Goal: Task Accomplishment & Management: Use online tool/utility

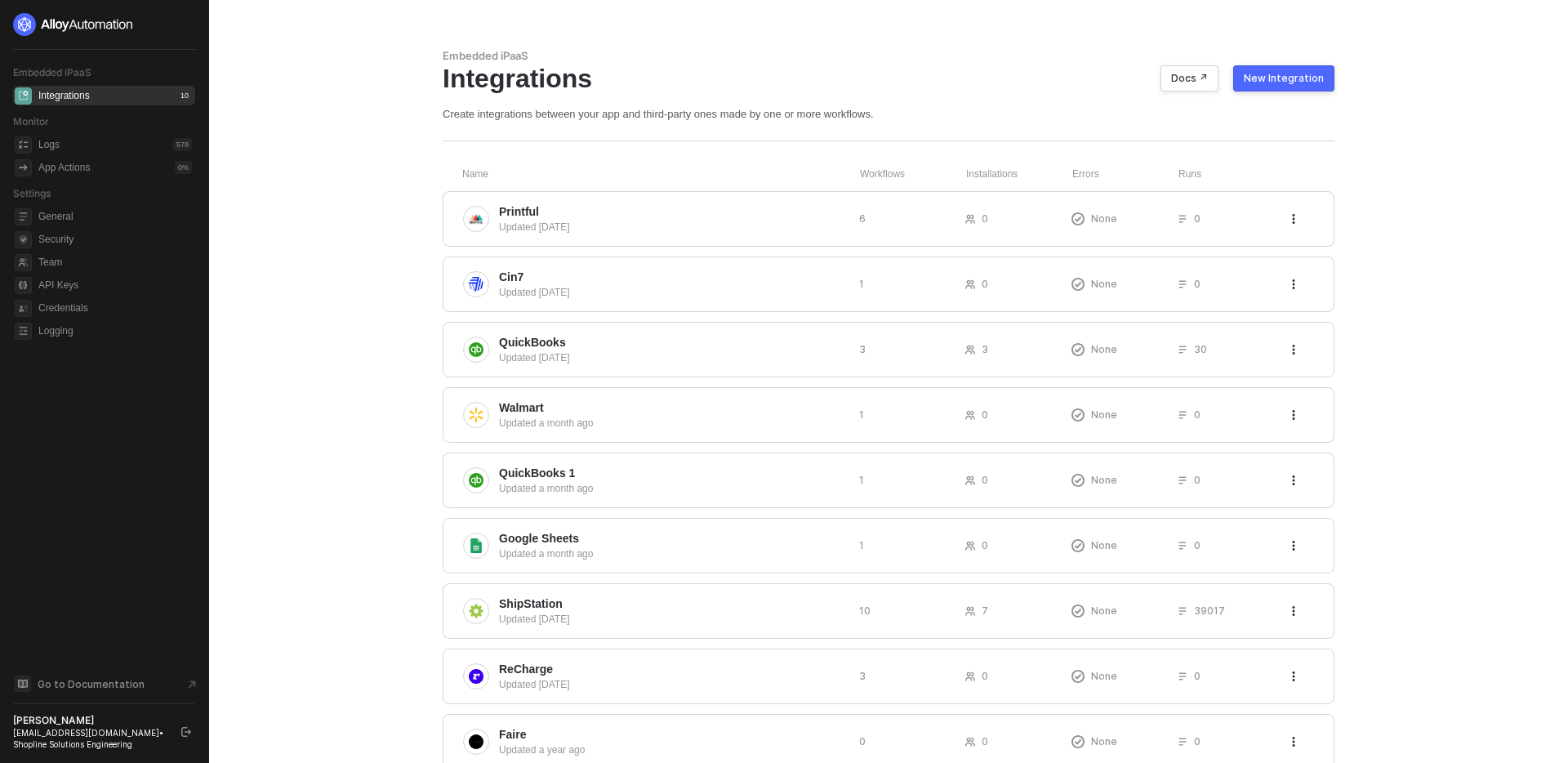
click at [254, 173] on main "Embedded iPaaS Integrations Docs ↗ New Integration Create integrations between …" at bounding box center [784, 442] width 1568 height 883
click at [763, 222] on div "Updated 4 days ago" at bounding box center [673, 227] width 347 height 15
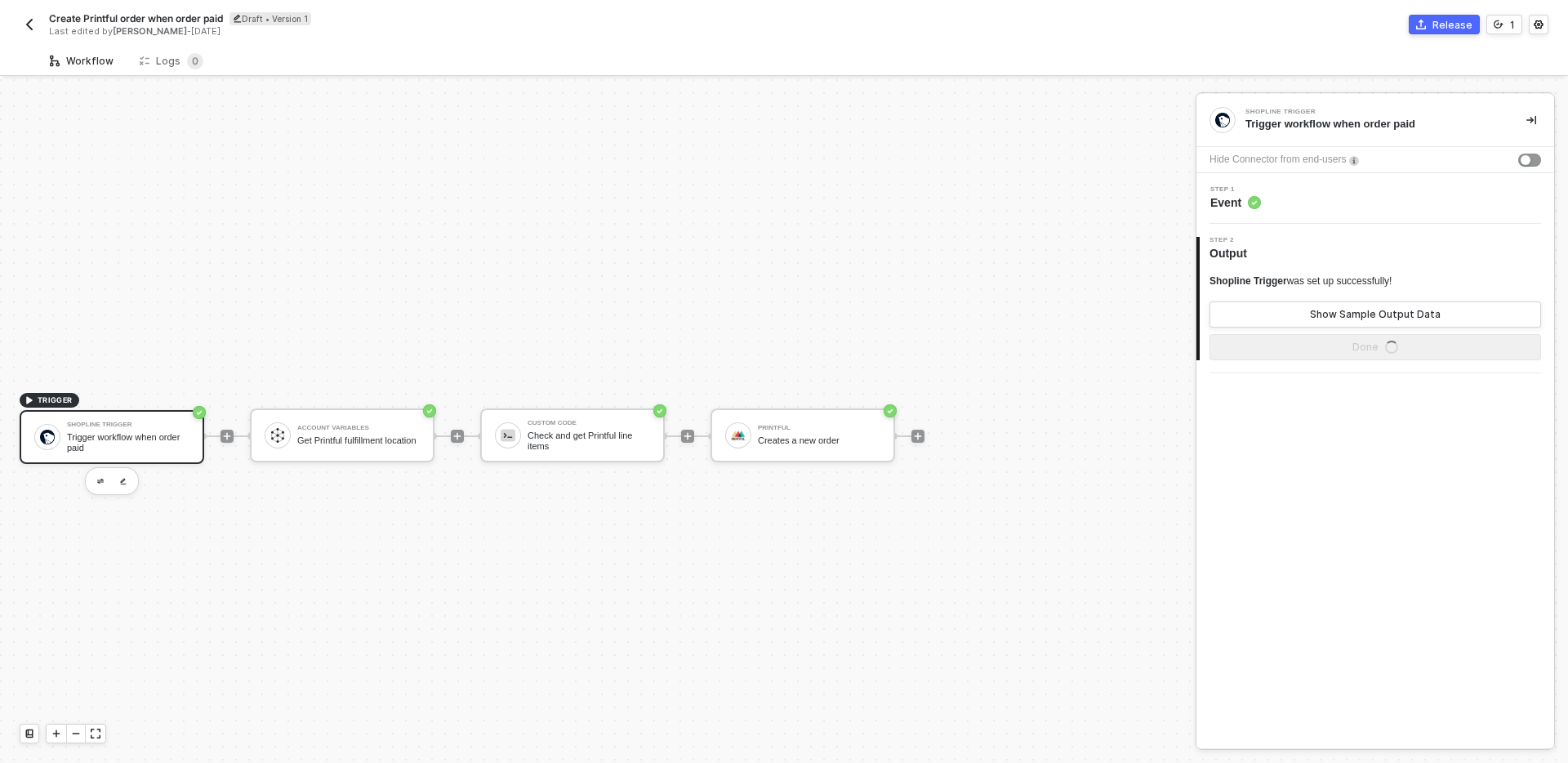
scroll to position [30, 0]
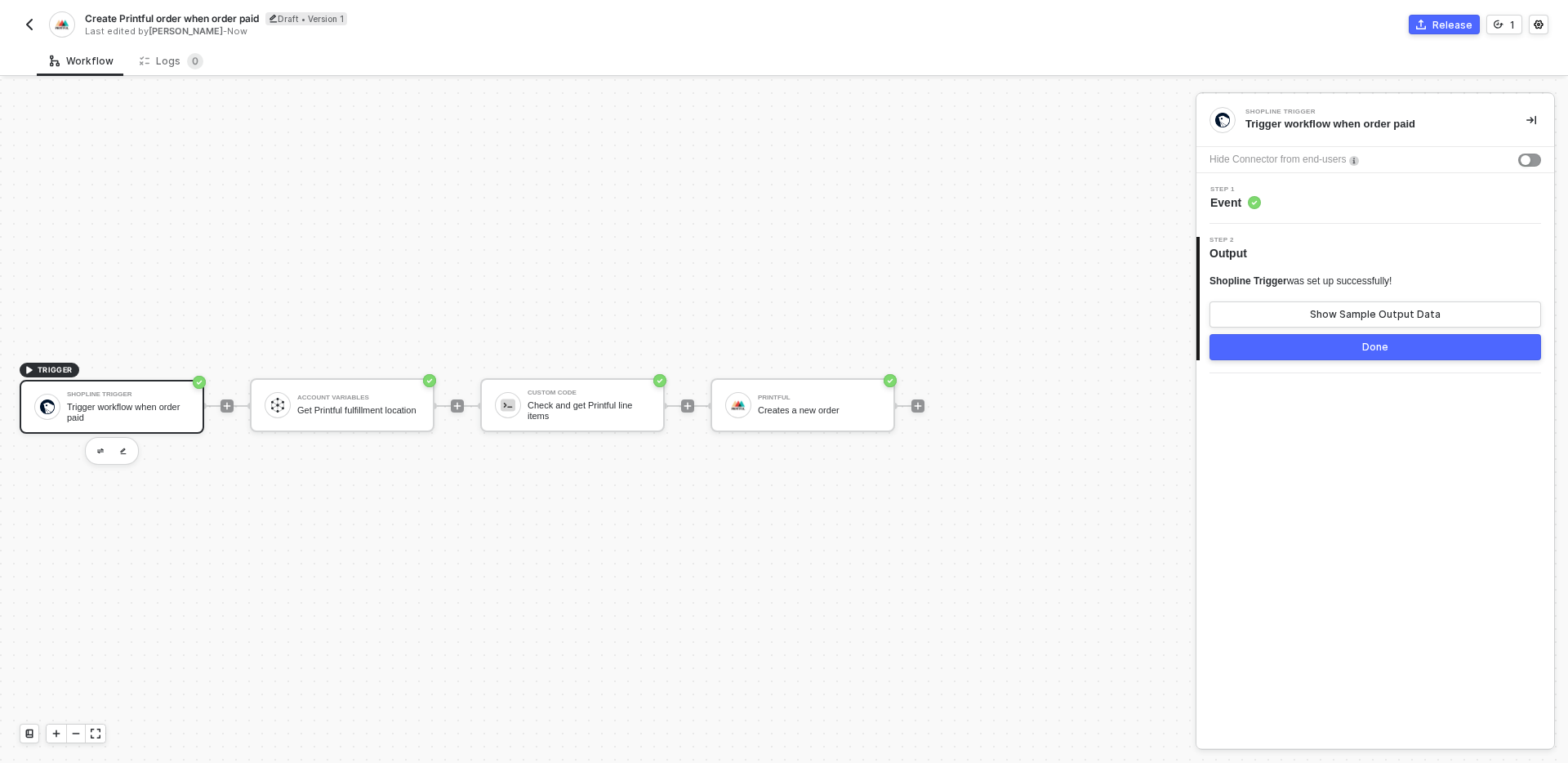
click at [216, 11] on span "Create Printful order when order paid" at bounding box center [172, 18] width 174 height 14
drag, startPoint x: 186, startPoint y: 20, endPoint x: 389, endPoint y: 35, distance: 203.6
click at [388, 35] on div "Create Printful order when order paid Save Cancel Last edited by [PERSON_NAME] …" at bounding box center [433, 25] width 698 height 39
type input "ON ORDER PAID: Create Printful order"
click button "Save" at bounding box center [386, 18] width 39 height 19
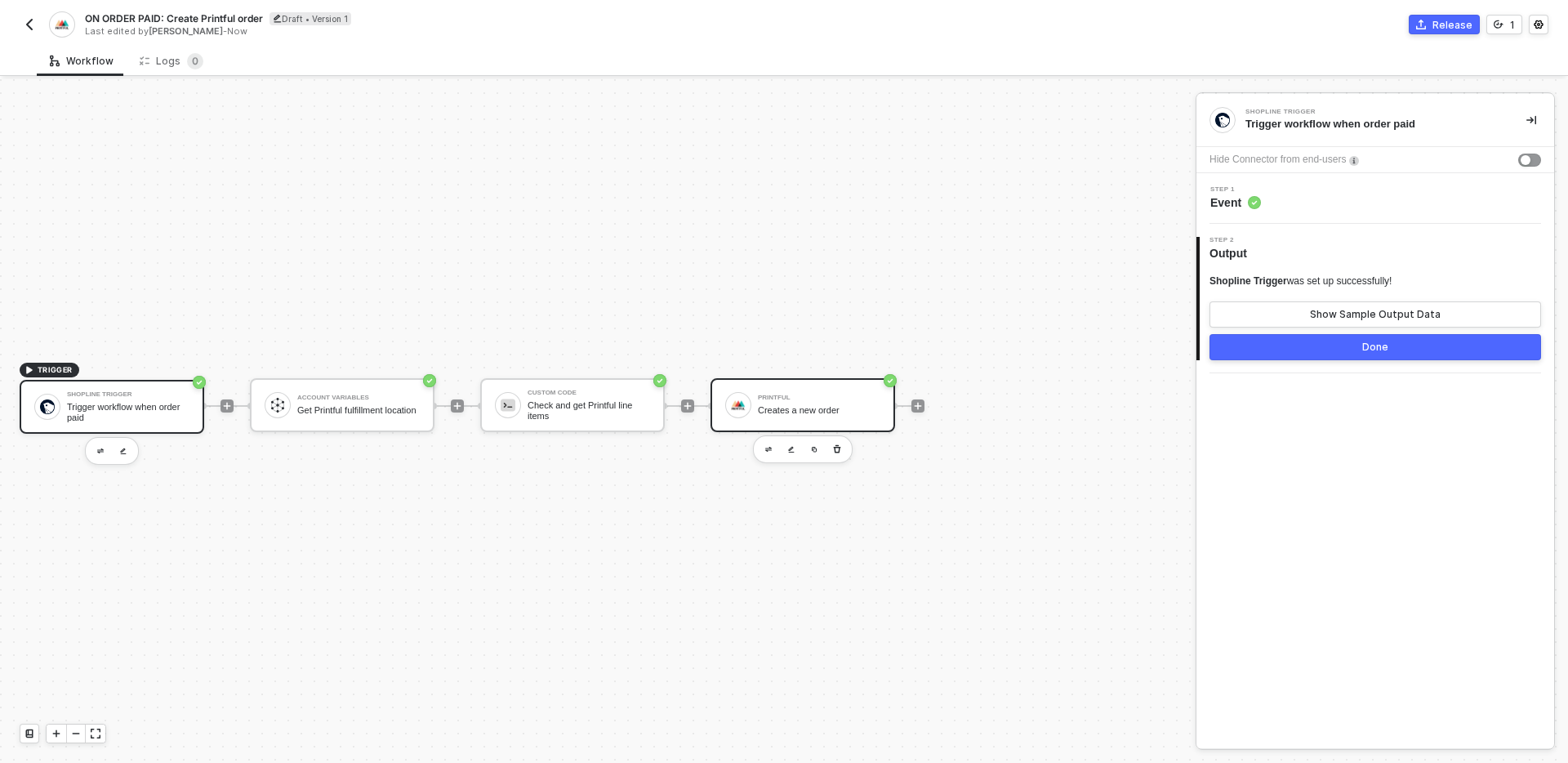
click at [804, 405] on div "Creates a new order" at bounding box center [819, 409] width 123 height 10
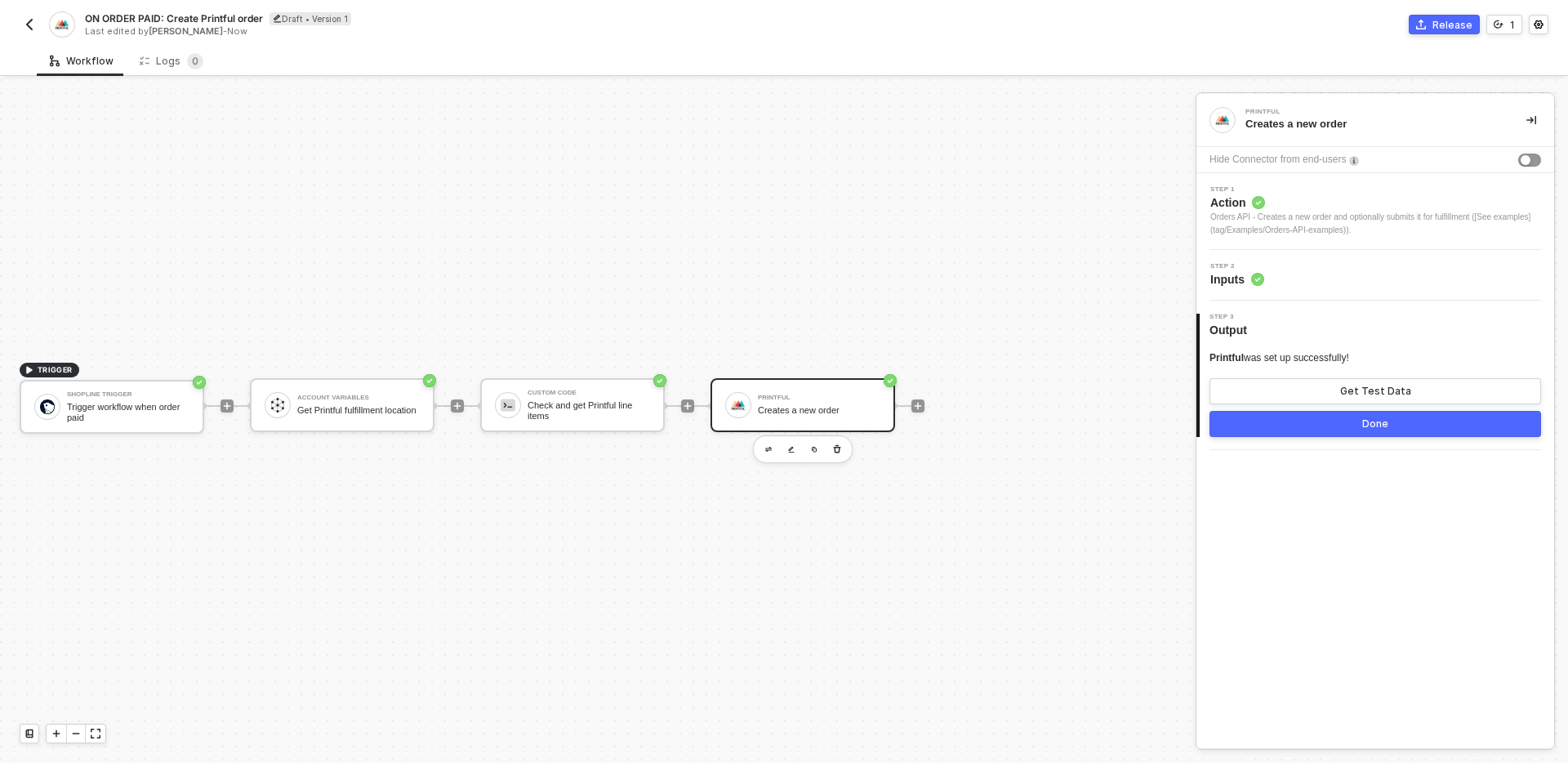
click at [1354, 297] on div "Step 2 Inputs" at bounding box center [1375, 274] width 358 height 51
click at [1349, 285] on div "Step 2 Inputs" at bounding box center [1377, 275] width 354 height 25
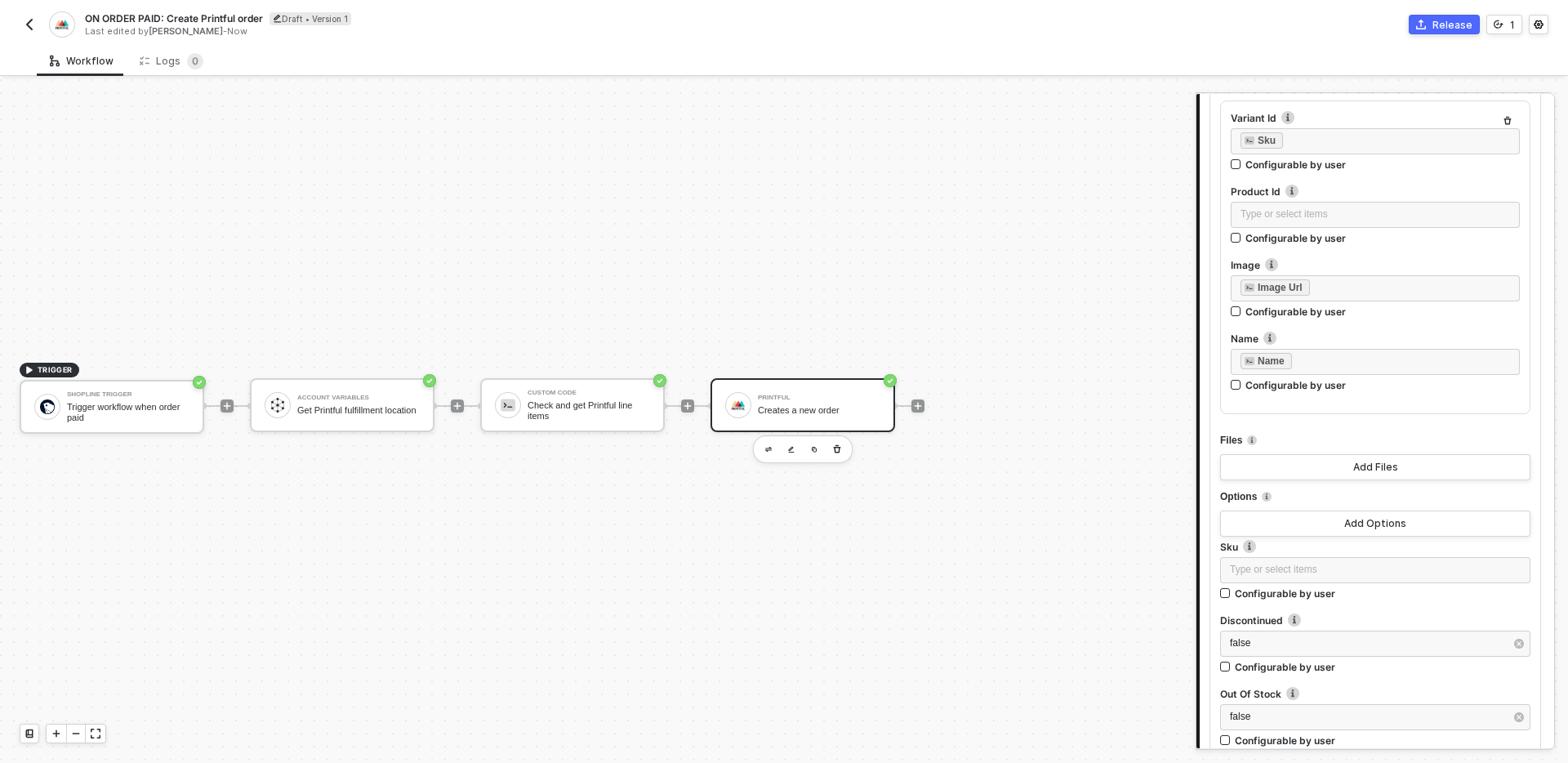
scroll to position [2271, 0]
click at [1438, 464] on button "Add Files" at bounding box center [1376, 466] width 310 height 26
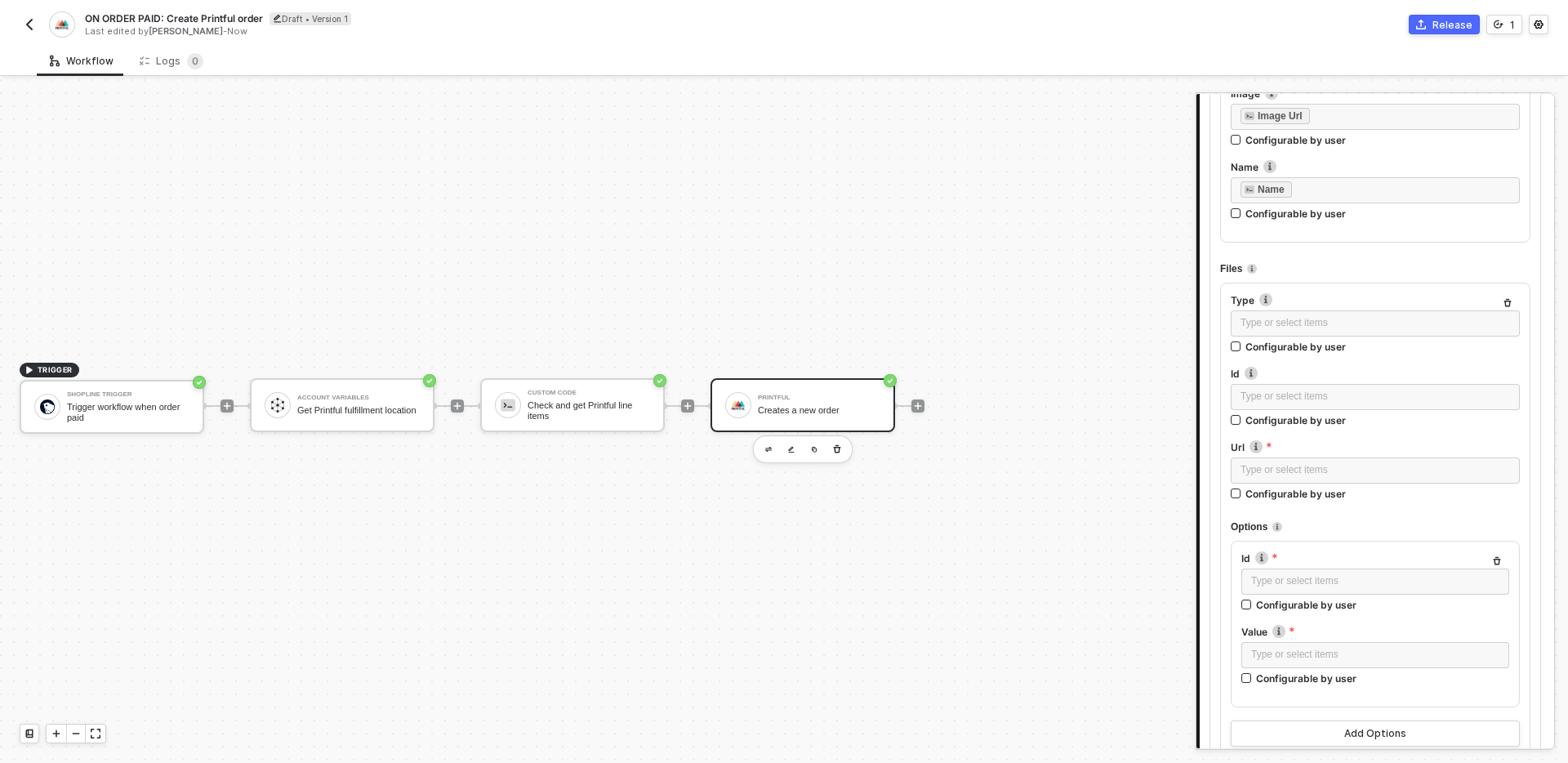
scroll to position [2441, 0]
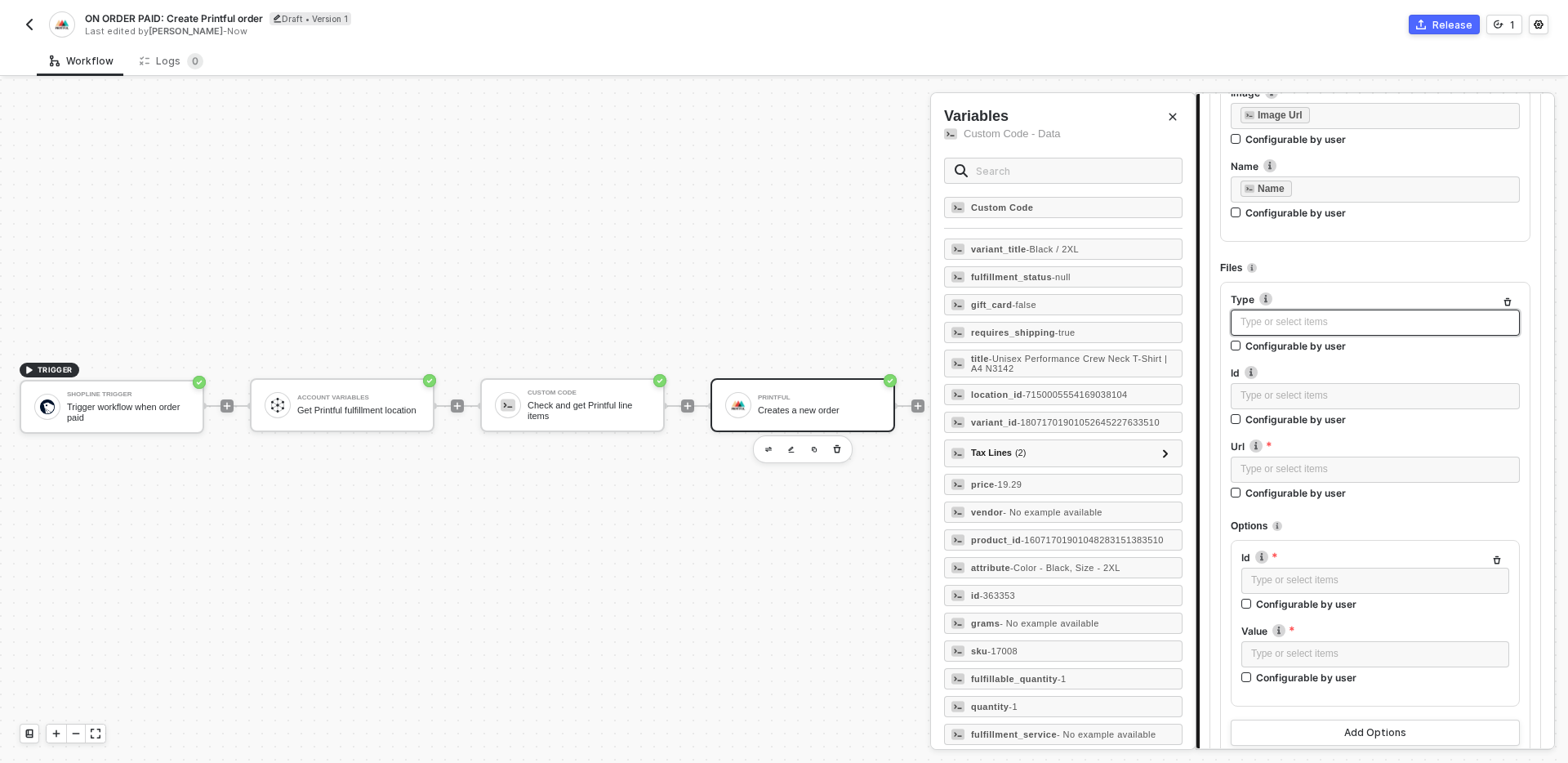
click at [1321, 334] on div "Type or select items ﻿" at bounding box center [1375, 322] width 289 height 26
click at [1395, 356] on div "Type or select items ﻿ Configurable by user" at bounding box center [1375, 334] width 289 height 50
click at [1170, 114] on icon "Close" at bounding box center [1173, 117] width 7 height 7
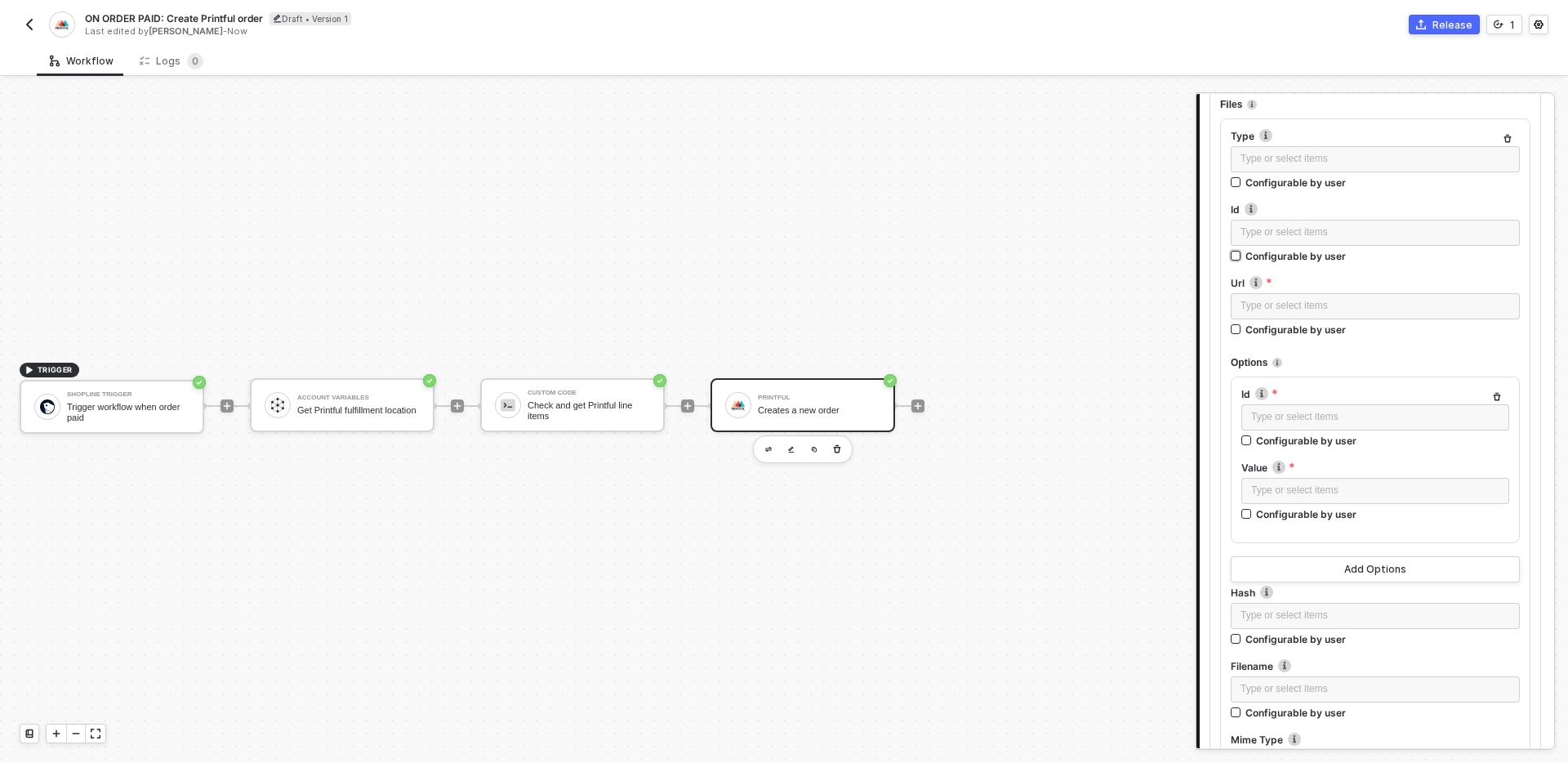
scroll to position [2606, 0]
click at [1499, 392] on icon "button" at bounding box center [1497, 395] width 10 height 10
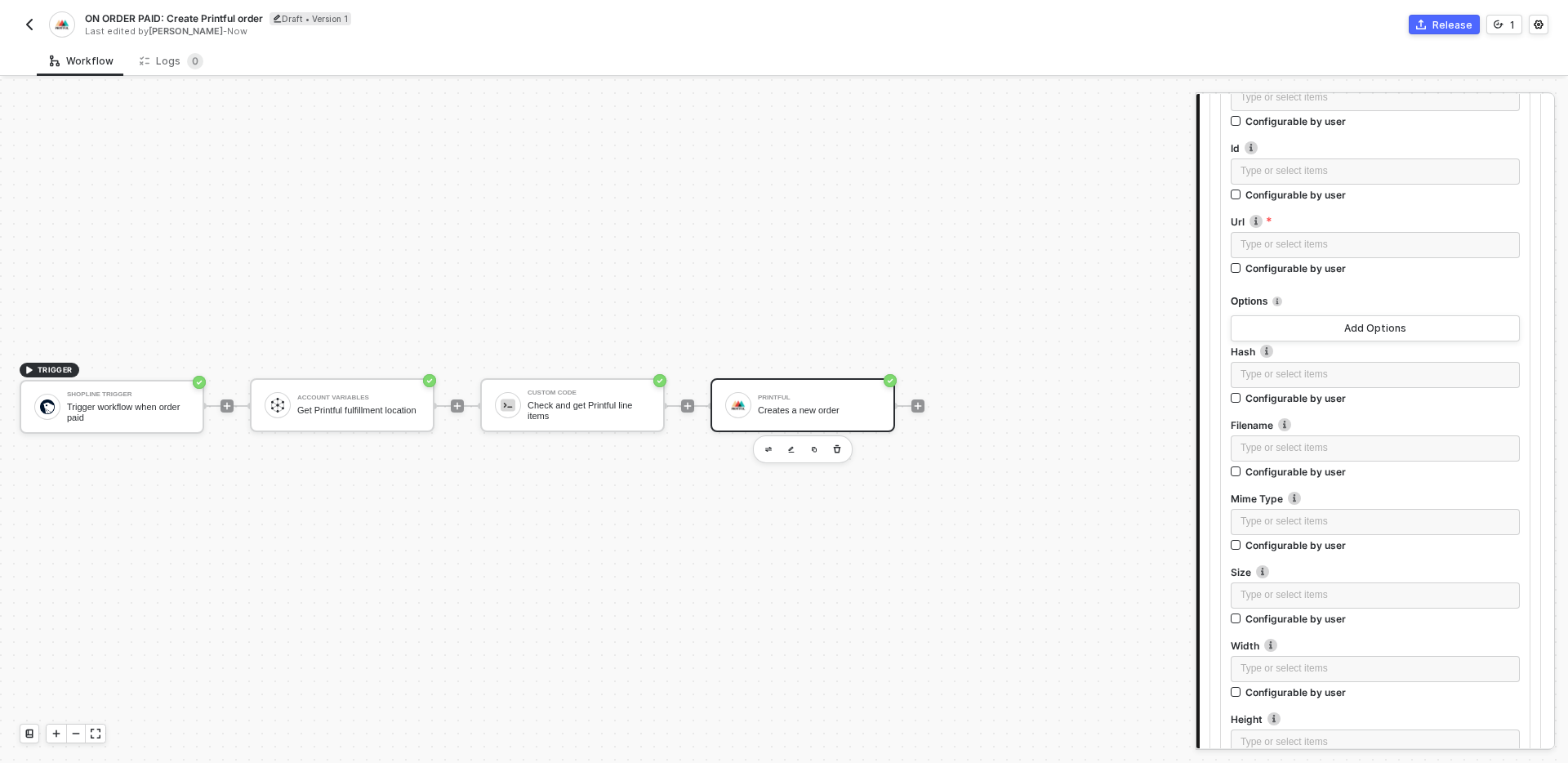
scroll to position [2668, 0]
